Goal: Task Accomplishment & Management: Manage account settings

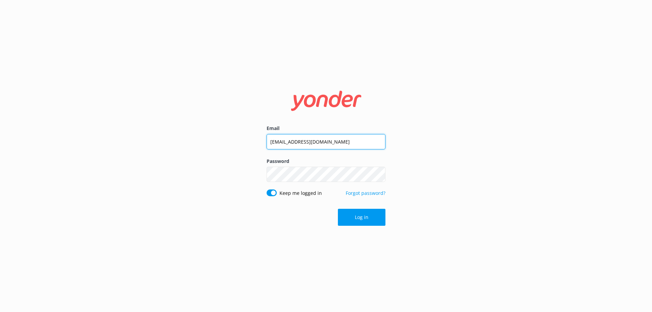
drag, startPoint x: 360, startPoint y: 146, endPoint x: 173, endPoint y: 150, distance: 186.9
click at [173, 150] on div "Email [EMAIL_ADDRESS][DOMAIN_NAME] Password Show password Keep me logged in For…" at bounding box center [326, 156] width 652 height 312
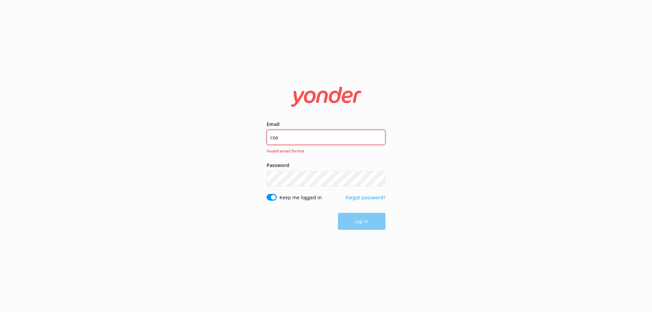
type input "[EMAIL_ADDRESS][DOMAIN_NAME]"
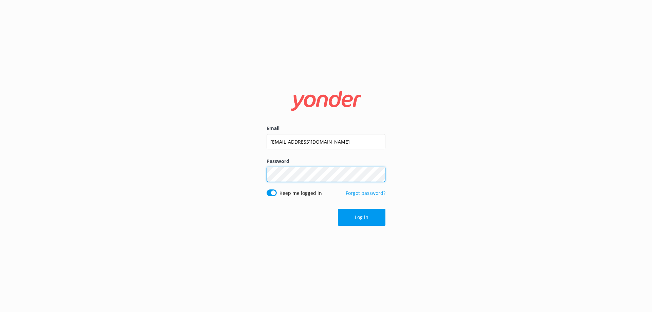
click at [217, 174] on div "Email [EMAIL_ADDRESS][DOMAIN_NAME] Password Show password Keep me logged in For…" at bounding box center [326, 156] width 652 height 312
click button "Log in" at bounding box center [362, 217] width 48 height 17
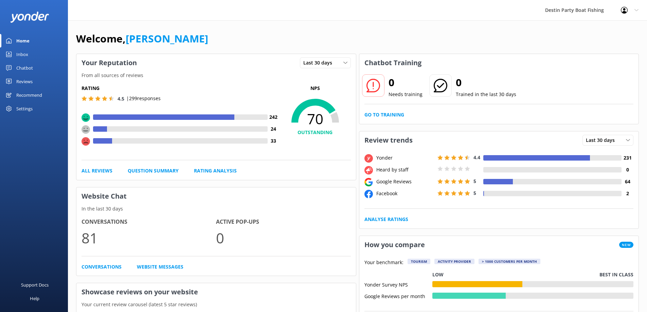
drag, startPoint x: 34, startPoint y: 58, endPoint x: 30, endPoint y: 57, distance: 3.5
click at [33, 58] on link "Inbox" at bounding box center [34, 55] width 68 height 14
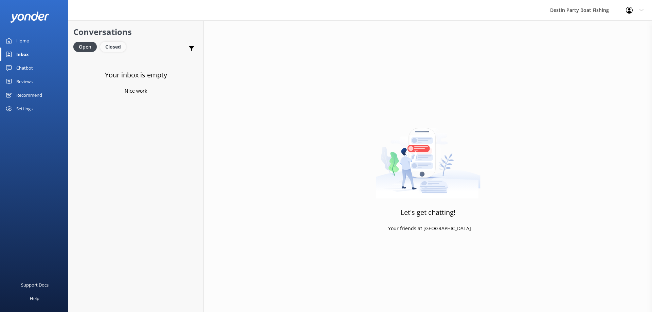
click at [116, 45] on div "Closed" at bounding box center [113, 47] width 26 height 10
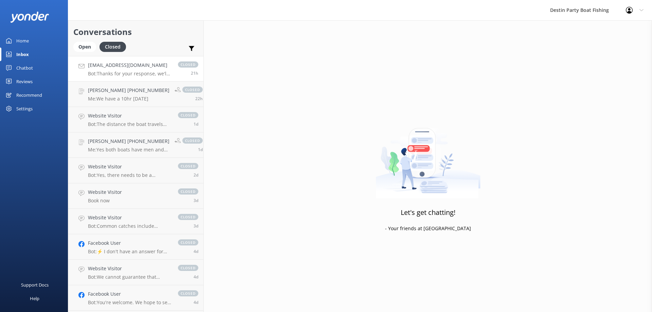
click at [121, 75] on p "Bot: Thanks for your response, we'll get back to you as soon as we can during o…" at bounding box center [129, 74] width 83 height 6
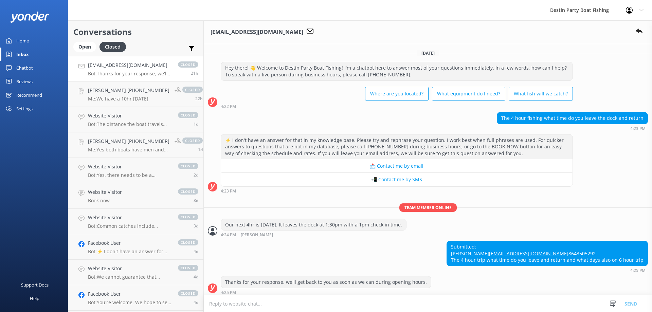
scroll to position [31, 0]
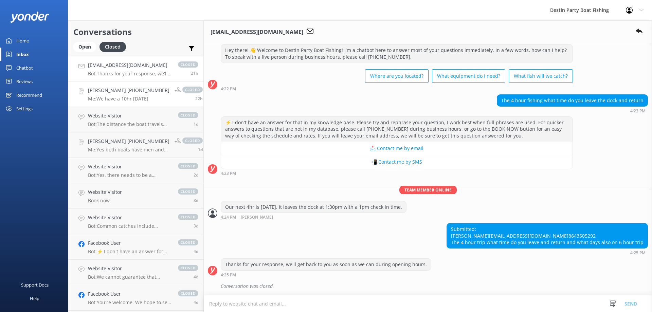
click at [120, 92] on h4 "[PERSON_NAME] [PHONE_NUMBER]" at bounding box center [129, 90] width 82 height 7
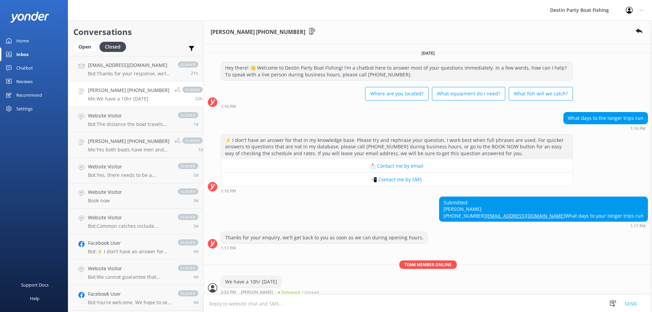
scroll to position [31, 0]
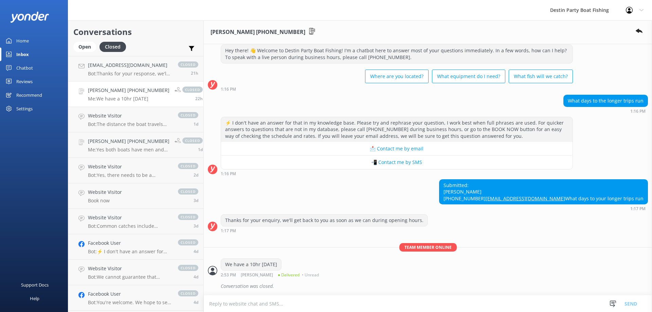
click at [80, 53] on div "Open Closed" at bounding box center [101, 50] width 56 height 16
click at [86, 46] on div "Open" at bounding box center [84, 47] width 23 height 10
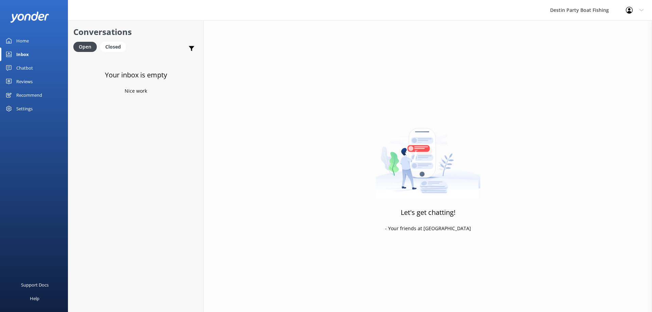
click at [21, 84] on div "Reviews" at bounding box center [24, 82] width 16 height 14
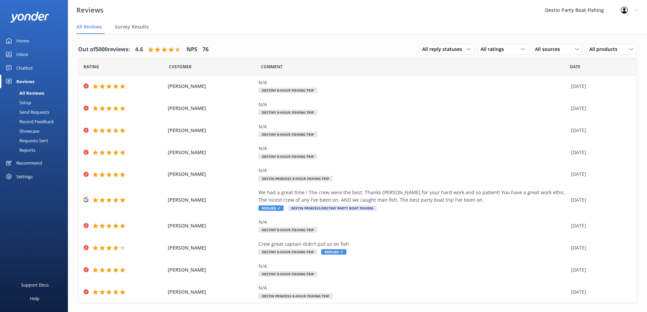
click at [28, 63] on div "Chatbot" at bounding box center [24, 68] width 17 height 14
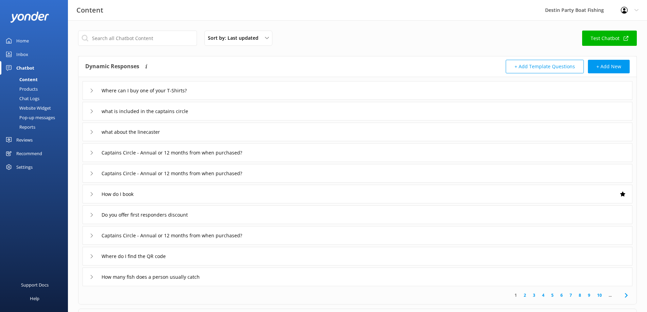
click at [32, 53] on link "Inbox" at bounding box center [34, 55] width 68 height 14
